Goal: Task Accomplishment & Management: Complete application form

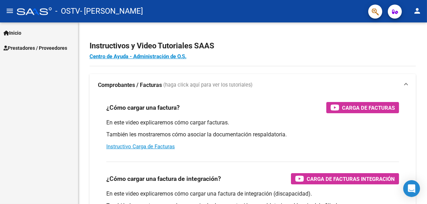
click at [21, 45] on span "Prestadores / Proveedores" at bounding box center [36, 48] width 64 height 8
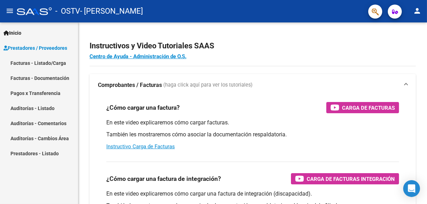
click at [33, 61] on link "Facturas - Listado/Carga" at bounding box center [39, 62] width 78 height 15
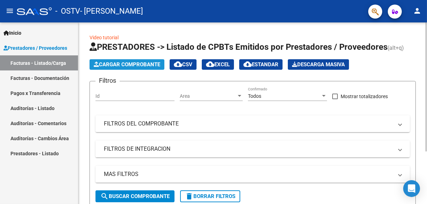
click at [121, 62] on span "Cargar Comprobante" at bounding box center [127, 64] width 67 height 6
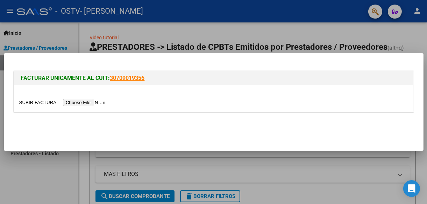
click at [76, 103] on input "file" at bounding box center [63, 102] width 89 height 7
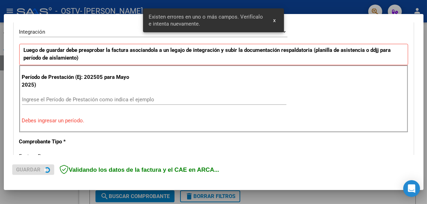
scroll to position [176, 0]
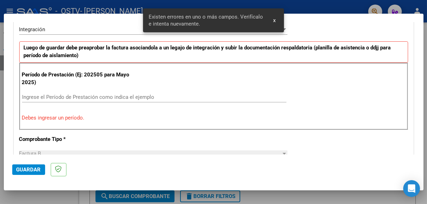
click at [67, 96] on input "Ingrese el Período de Prestación como indica el ejemplo" at bounding box center [154, 97] width 265 height 6
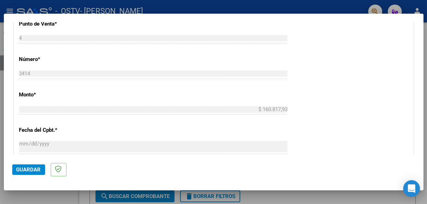
scroll to position [421, 0]
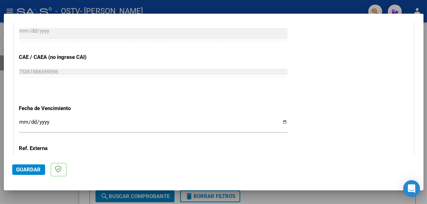
type input "202508"
click at [282, 119] on input "Ingresar la fecha" at bounding box center [153, 124] width 268 height 11
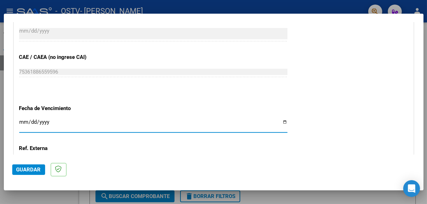
click at [281, 120] on input "[DATE]" at bounding box center [153, 124] width 268 height 11
type input "[DATE]"
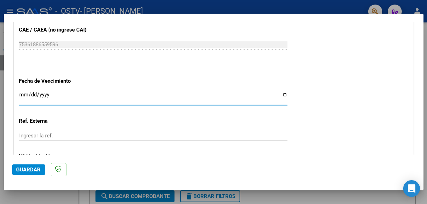
scroll to position [503, 0]
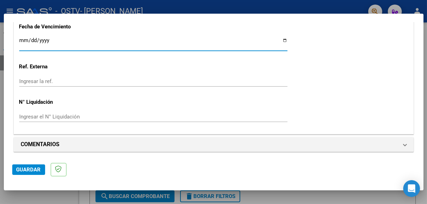
click at [31, 169] on span "Guardar" at bounding box center [28, 169] width 25 height 6
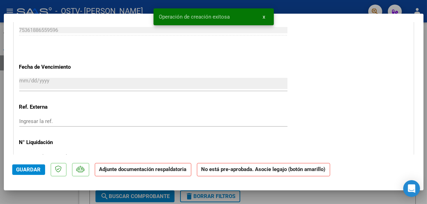
scroll to position [560, 0]
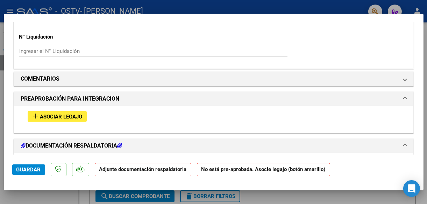
click at [82, 113] on span "Asociar Legajo" at bounding box center [61, 116] width 42 height 6
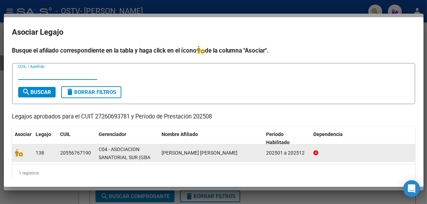
scroll to position [8, 0]
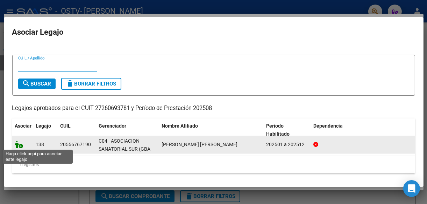
click at [18, 145] on icon at bounding box center [19, 144] width 8 height 8
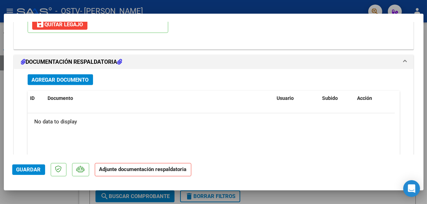
scroll to position [753, 0]
click at [75, 77] on span "Agregar Documento" at bounding box center [60, 79] width 57 height 6
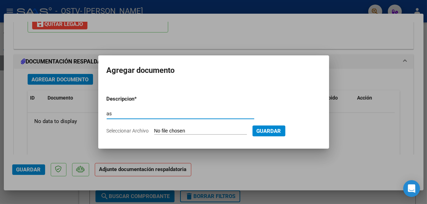
type input "a"
type input "factura"
click at [172, 128] on input "Seleccionar Archivo" at bounding box center [200, 131] width 93 height 7
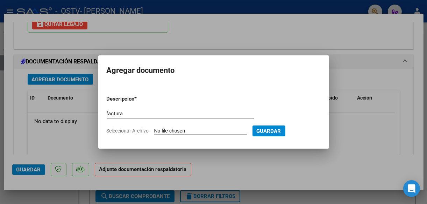
type input "C:\fakepath\lucero.pdf"
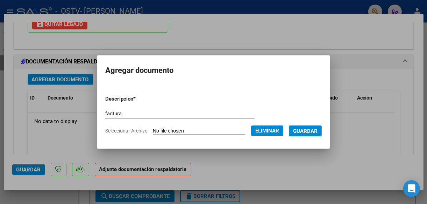
click at [318, 131] on span "Guardar" at bounding box center [305, 131] width 25 height 6
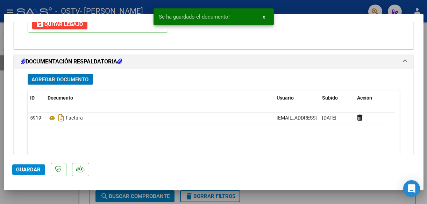
click at [54, 77] on span "Agregar Documento" at bounding box center [60, 79] width 57 height 6
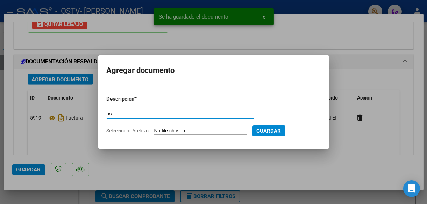
type input "asistencia"
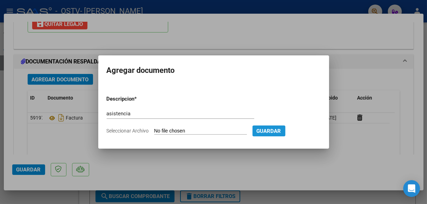
click at [281, 129] on span "Guardar" at bounding box center [269, 131] width 25 height 6
click at [281, 133] on span "Guardar" at bounding box center [269, 131] width 25 height 6
click at [186, 133] on input "Seleccionar Archivo" at bounding box center [200, 131] width 93 height 7
type input "C:\fakepath\[PERSON_NAME].pdf"
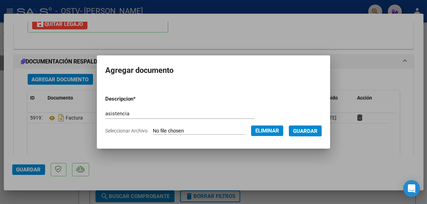
click at [318, 132] on span "Guardar" at bounding box center [305, 131] width 25 height 6
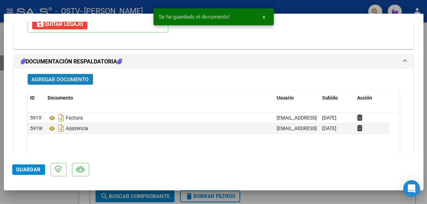
click at [55, 76] on span "Agregar Documento" at bounding box center [60, 79] width 57 height 6
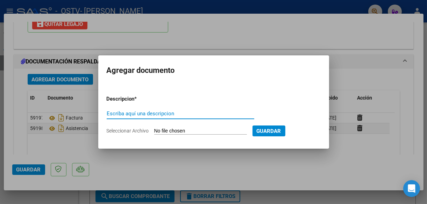
click at [281, 130] on span "Guardar" at bounding box center [269, 131] width 25 height 6
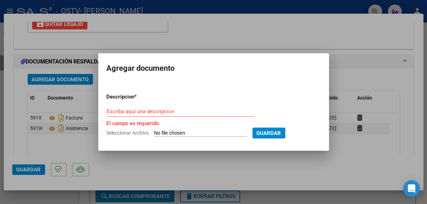
click at [193, 171] on div at bounding box center [213, 102] width 427 height 204
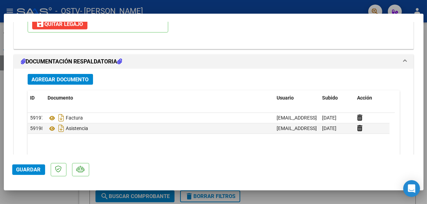
click at [38, 169] on span "Guardar" at bounding box center [28, 169] width 25 height 6
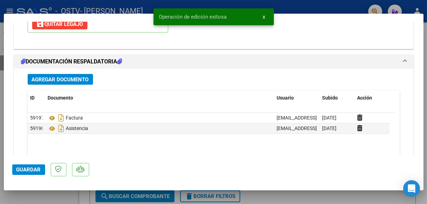
click at [38, 169] on span "Guardar" at bounding box center [28, 169] width 25 height 6
click at [22, 6] on div at bounding box center [213, 102] width 427 height 204
type input "$ 0,00"
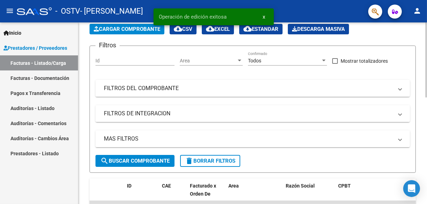
scroll to position [70, 0]
